Goal: Find specific page/section: Find specific page/section

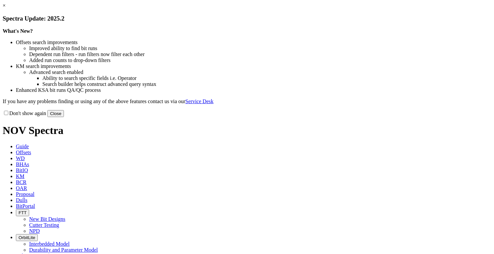
click at [64, 117] on button "Close" at bounding box center [55, 113] width 17 height 7
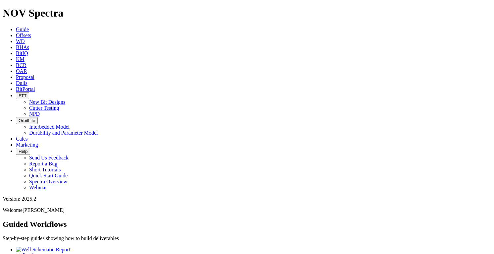
drag, startPoint x: 271, startPoint y: 11, endPoint x: 260, endPoint y: 9, distance: 11.7
click at [35, 86] on link "BitPortal" at bounding box center [25, 89] width 19 height 6
click at [16, 80] on icon at bounding box center [16, 83] width 0 height 6
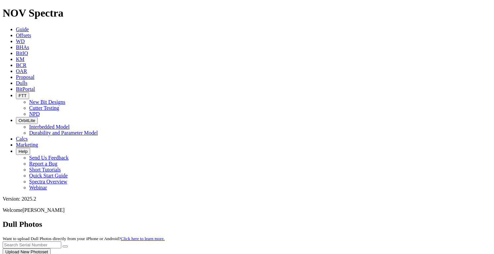
click at [61, 241] on input "text" at bounding box center [32, 244] width 59 height 7
type input "A320210"
click at [68, 245] on button "submit" at bounding box center [65, 246] width 5 height 2
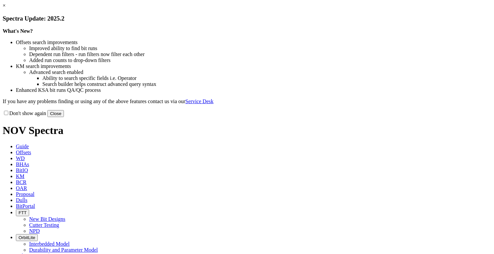
click at [64, 117] on button "Close" at bounding box center [55, 113] width 17 height 7
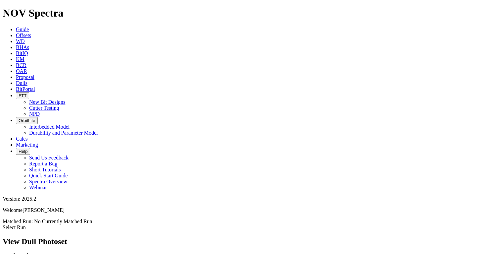
scroll to position [34, 0]
